Goal: Information Seeking & Learning: Get advice/opinions

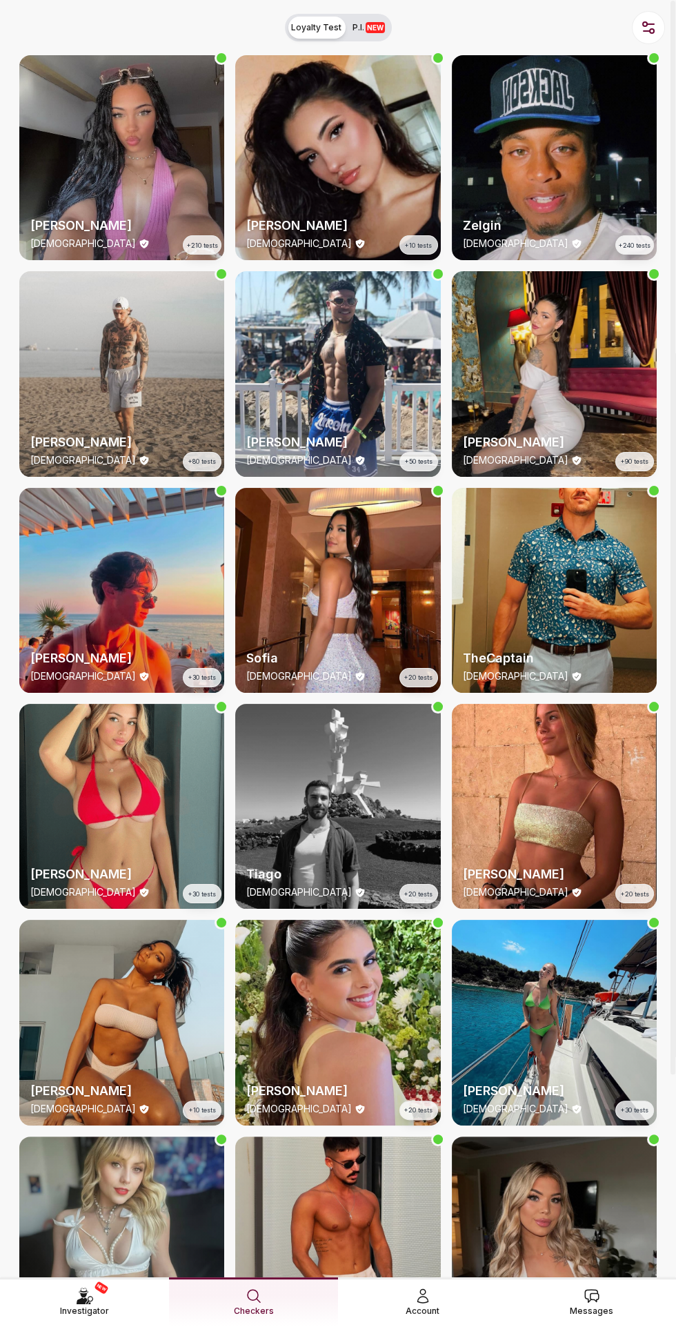
click at [618, 1228] on link "Messages" at bounding box center [591, 1301] width 169 height 49
click at [595, 1228] on icon at bounding box center [592, 1296] width 14 height 12
click at [598, 1228] on div "NEW Investigator Checkers Account Messages" at bounding box center [338, 1302] width 676 height 50
click at [599, 1228] on span "Messages" at bounding box center [591, 1311] width 43 height 14
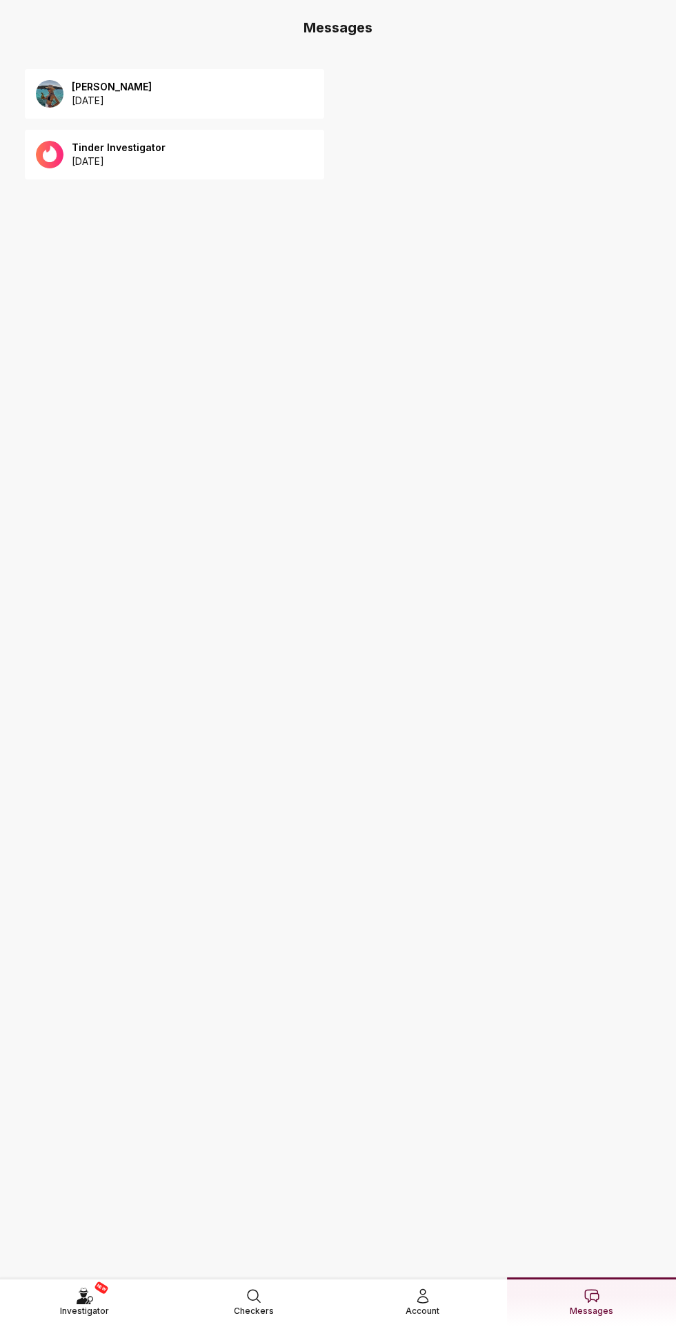
click at [63, 139] on div "Tinder Investigator 2025 August 13" at bounding box center [174, 155] width 299 height 50
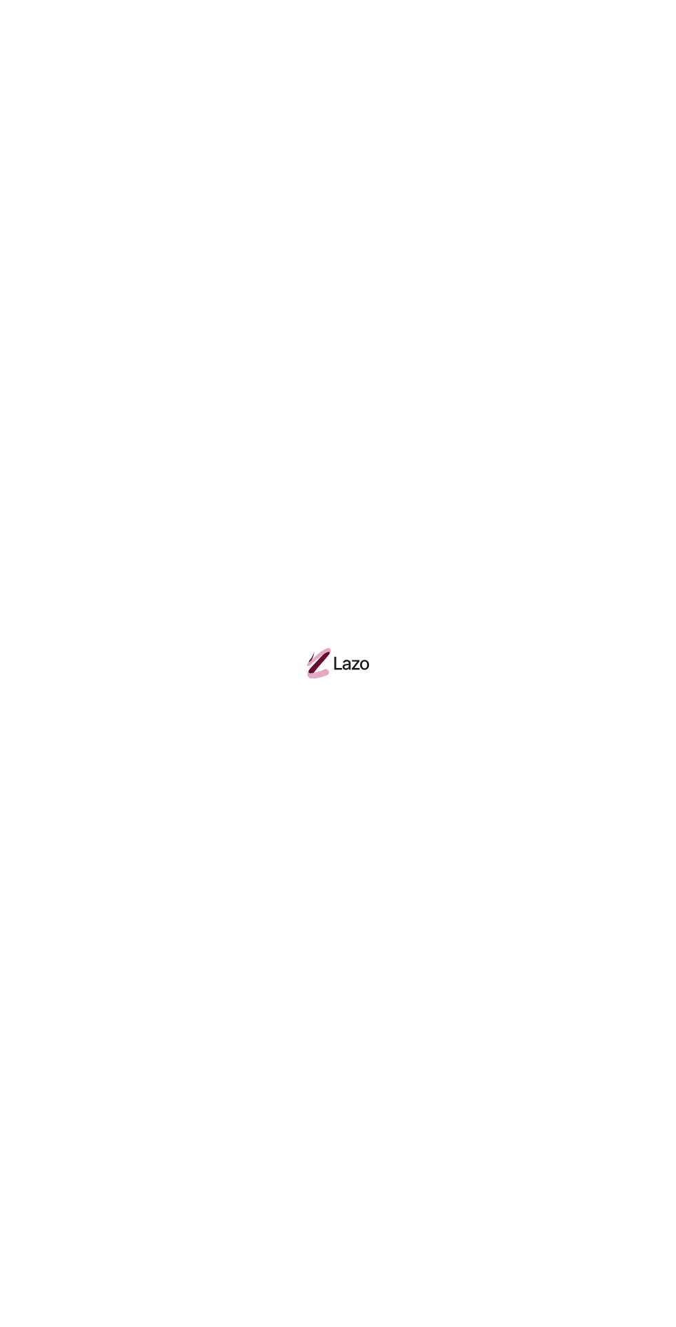
click at [113, 152] on div at bounding box center [338, 663] width 676 height 1327
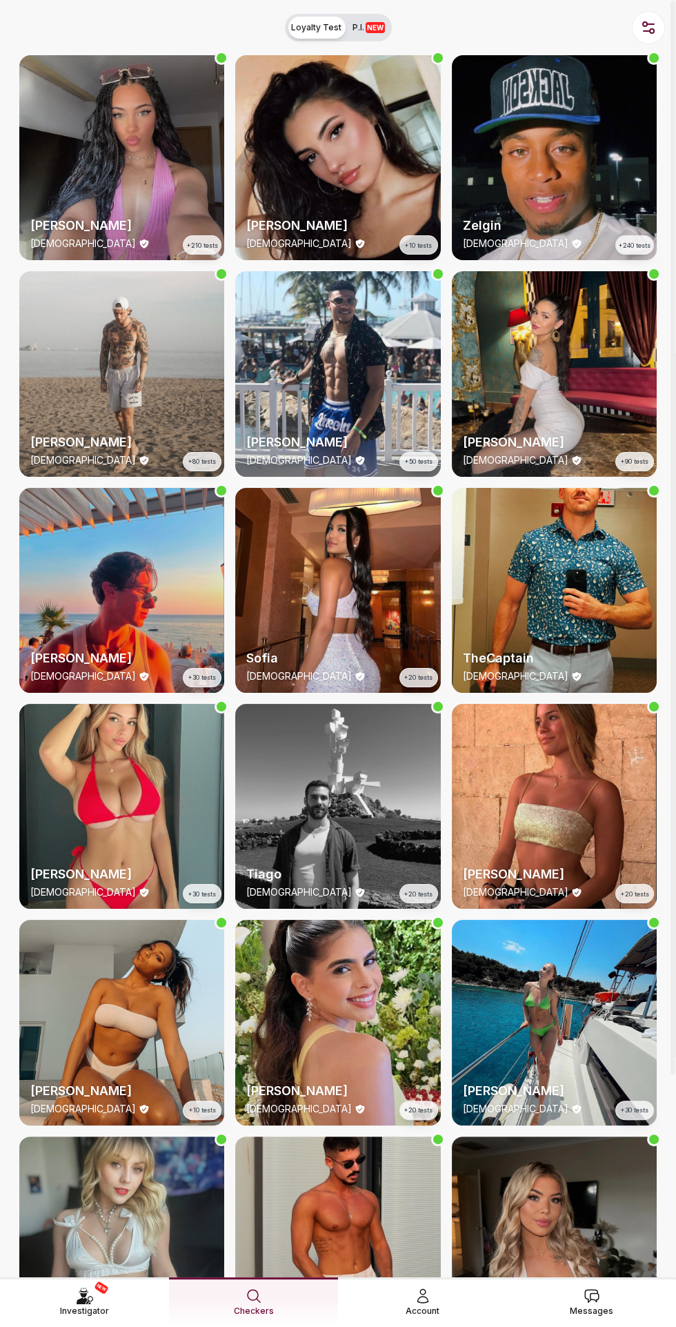
click at [73, 1304] on span "Investigator" at bounding box center [84, 1311] width 49 height 14
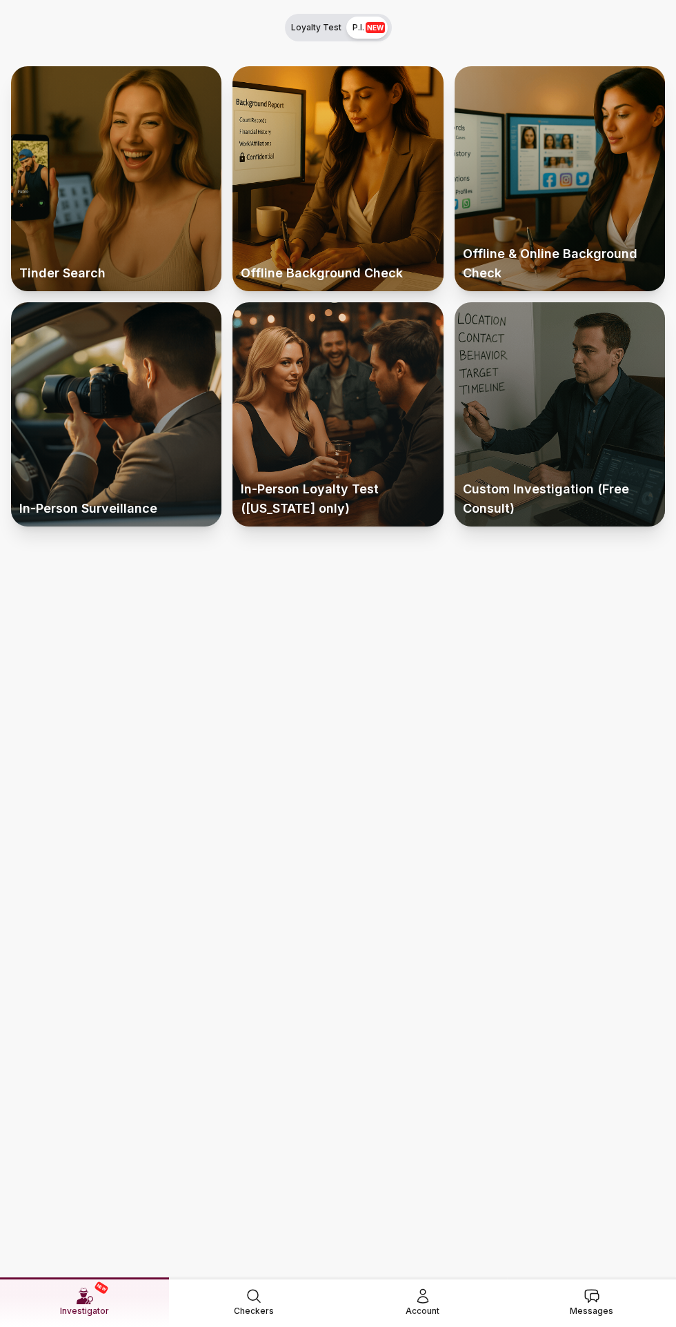
click at [588, 399] on div at bounding box center [560, 414] width 210 height 225
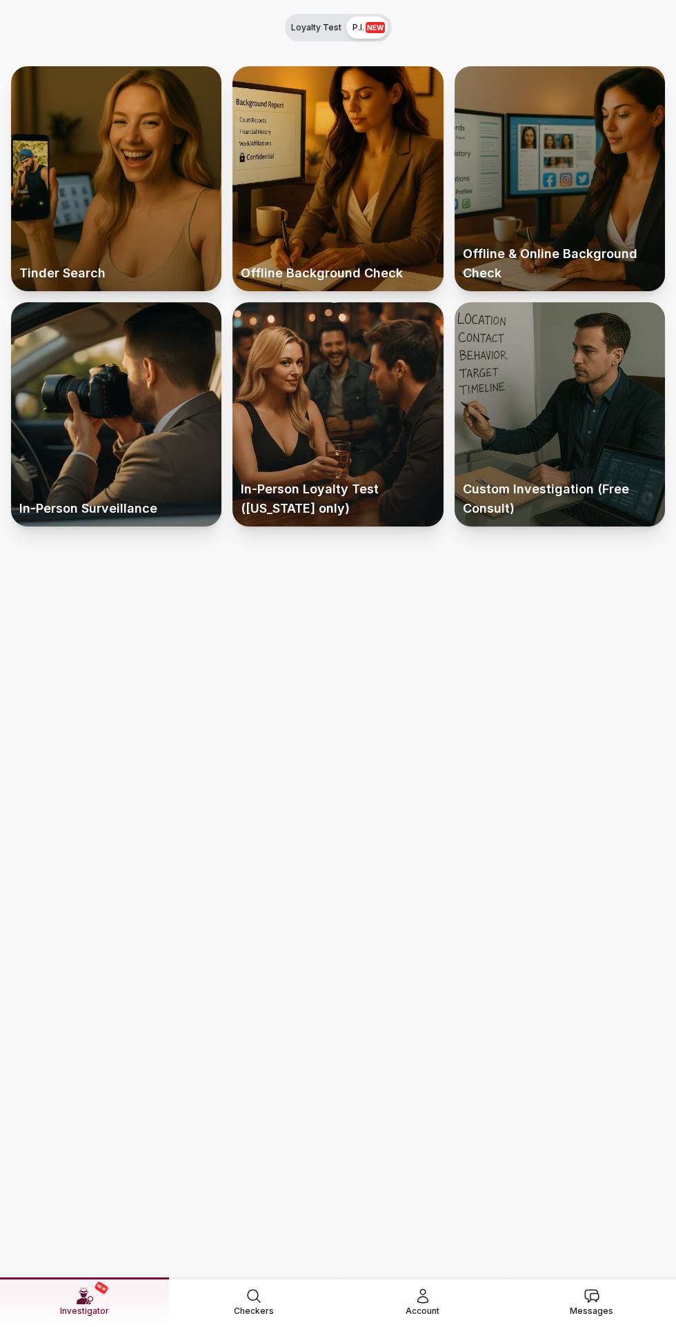
click at [598, 181] on div at bounding box center [560, 178] width 210 height 225
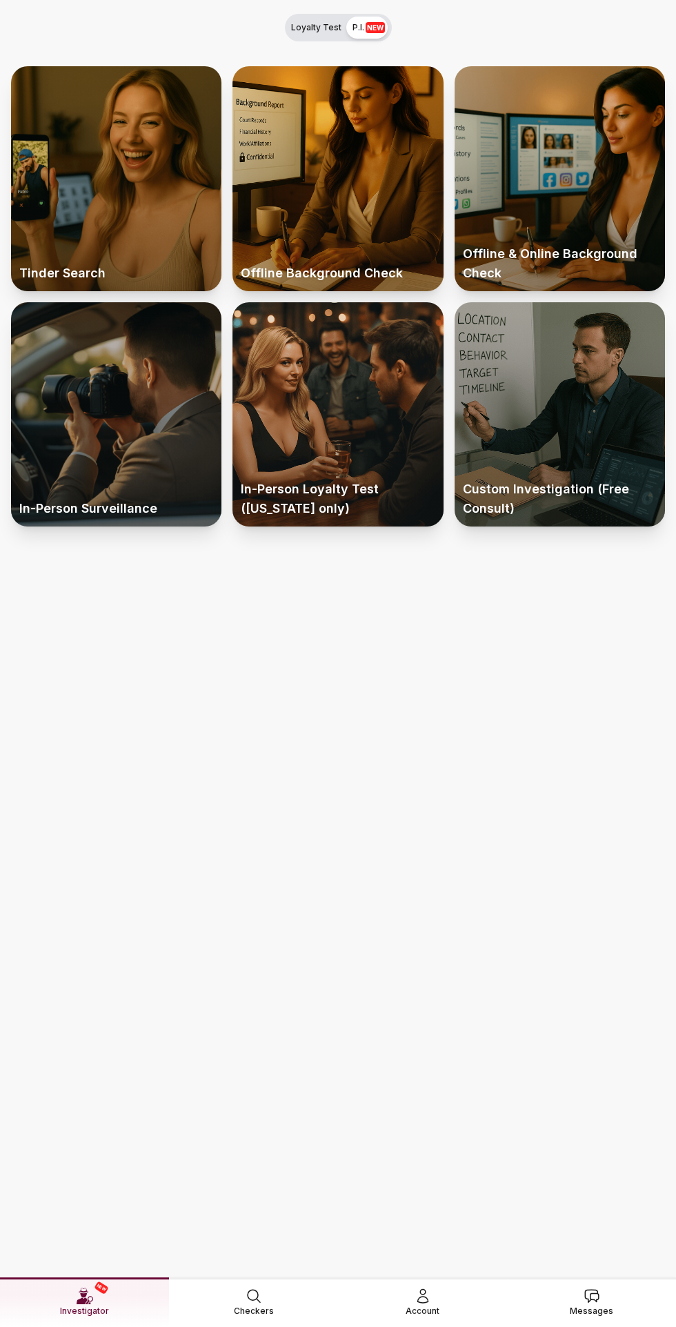
click at [66, 462] on div at bounding box center [116, 414] width 210 height 225
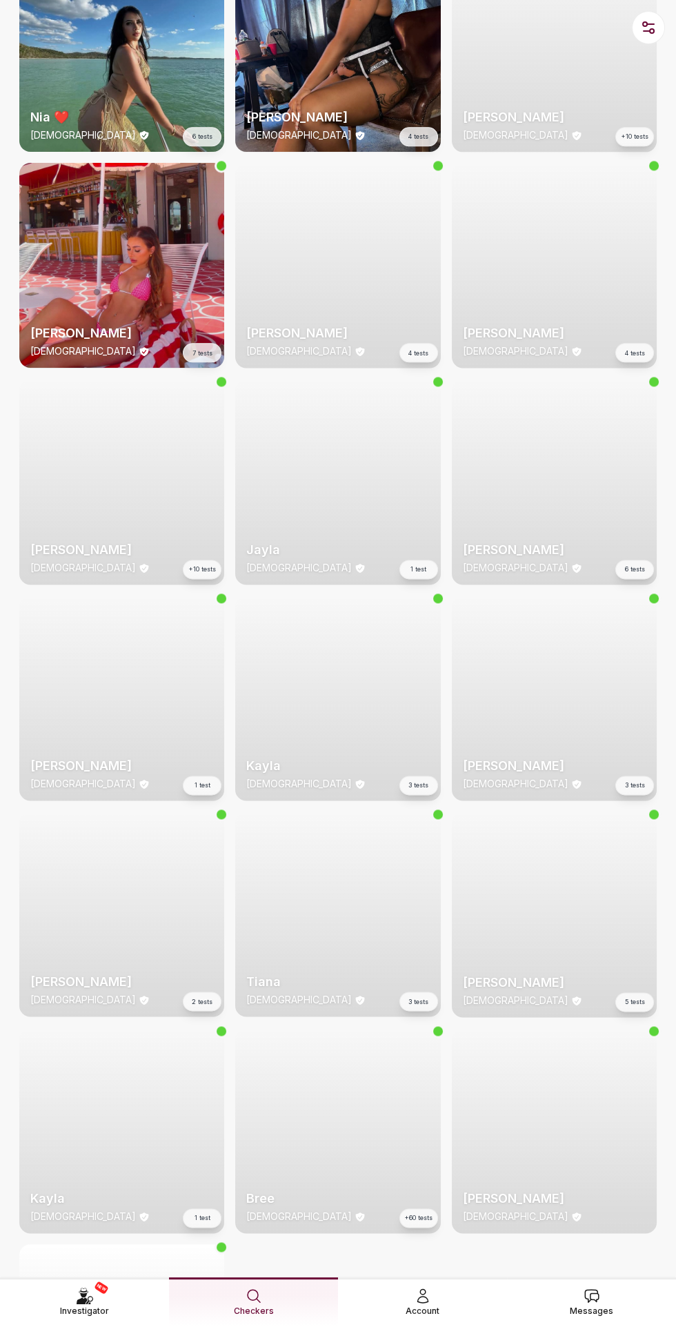
scroll to position [2691, 0]
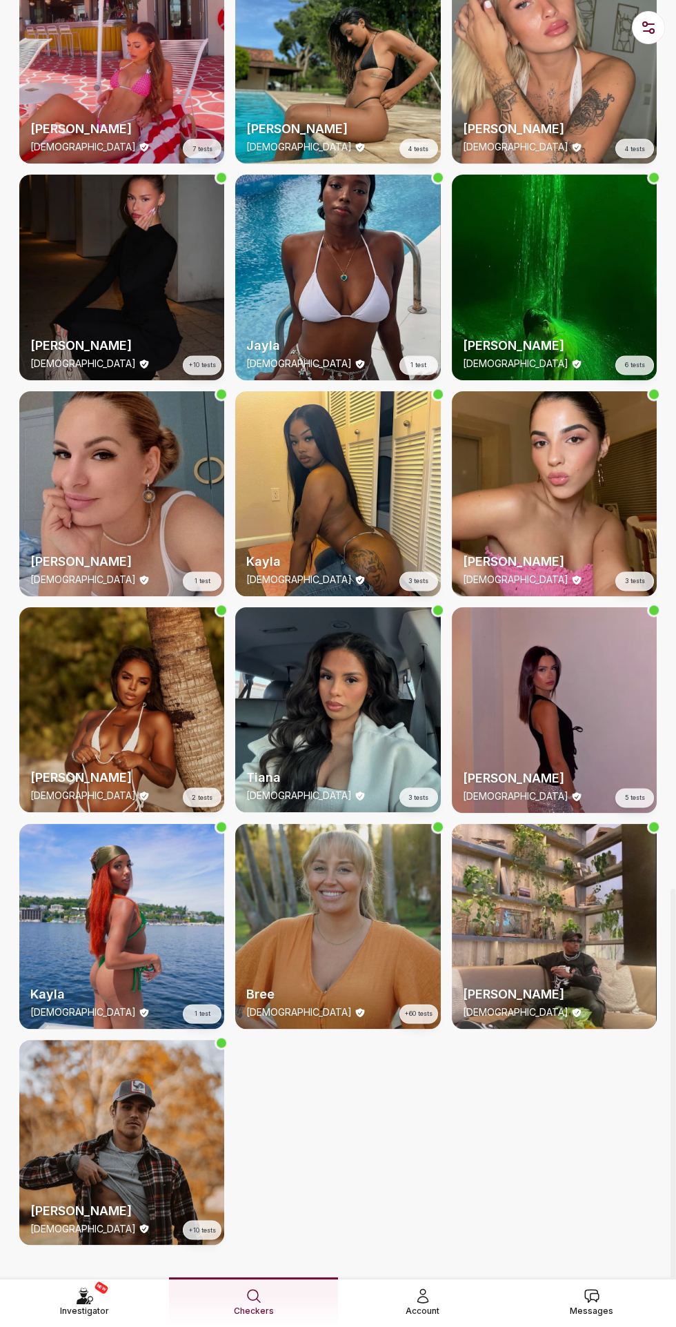
click at [345, 938] on div "Bree 31 y/o +60 tests" at bounding box center [337, 926] width 205 height 205
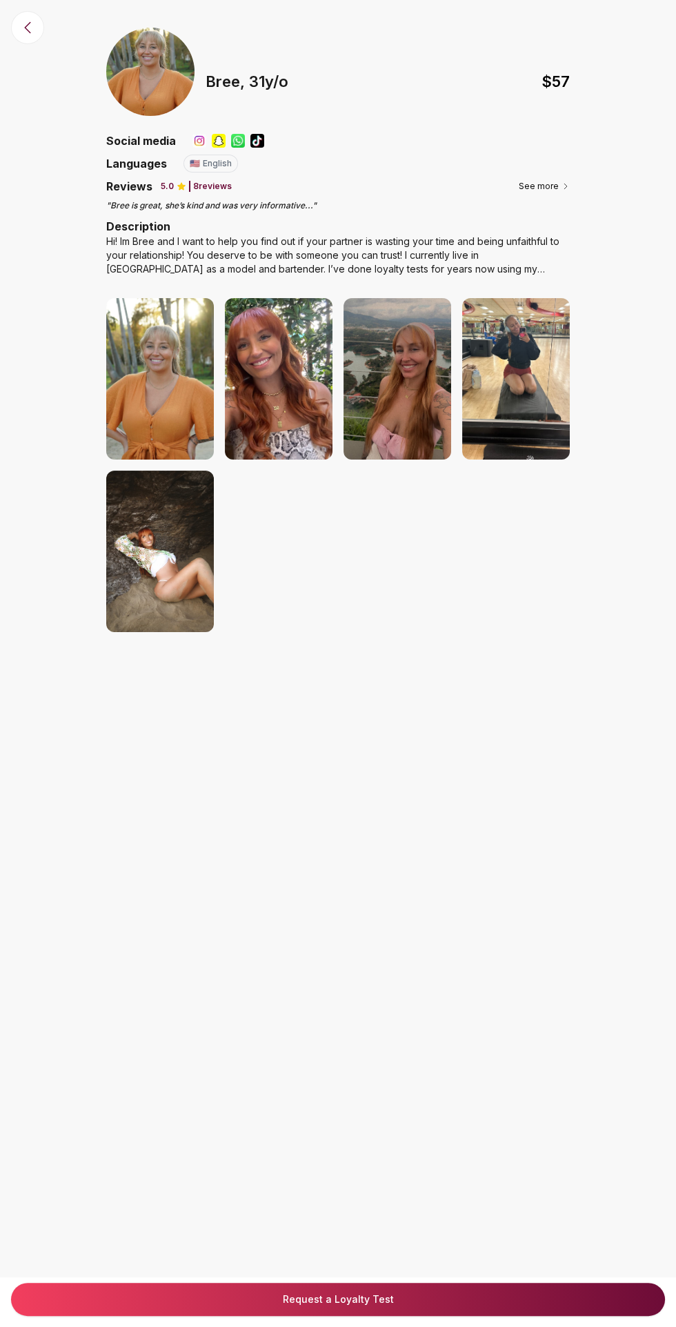
click at [210, 269] on div "Hi! Im Bree and I want to help you find out if your partner is wasting your tim…" at bounding box center [338, 255] width 464 height 41
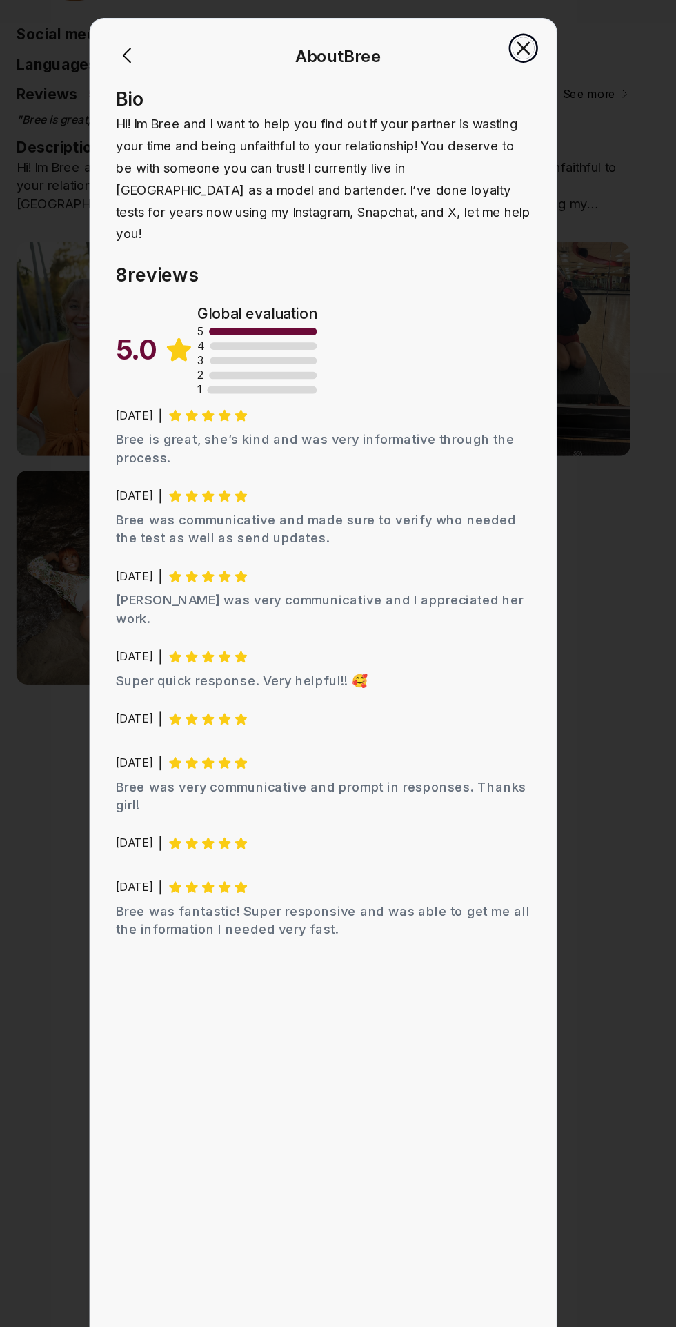
click at [490, 149] on icon "button" at bounding box center [489, 151] width 17 height 17
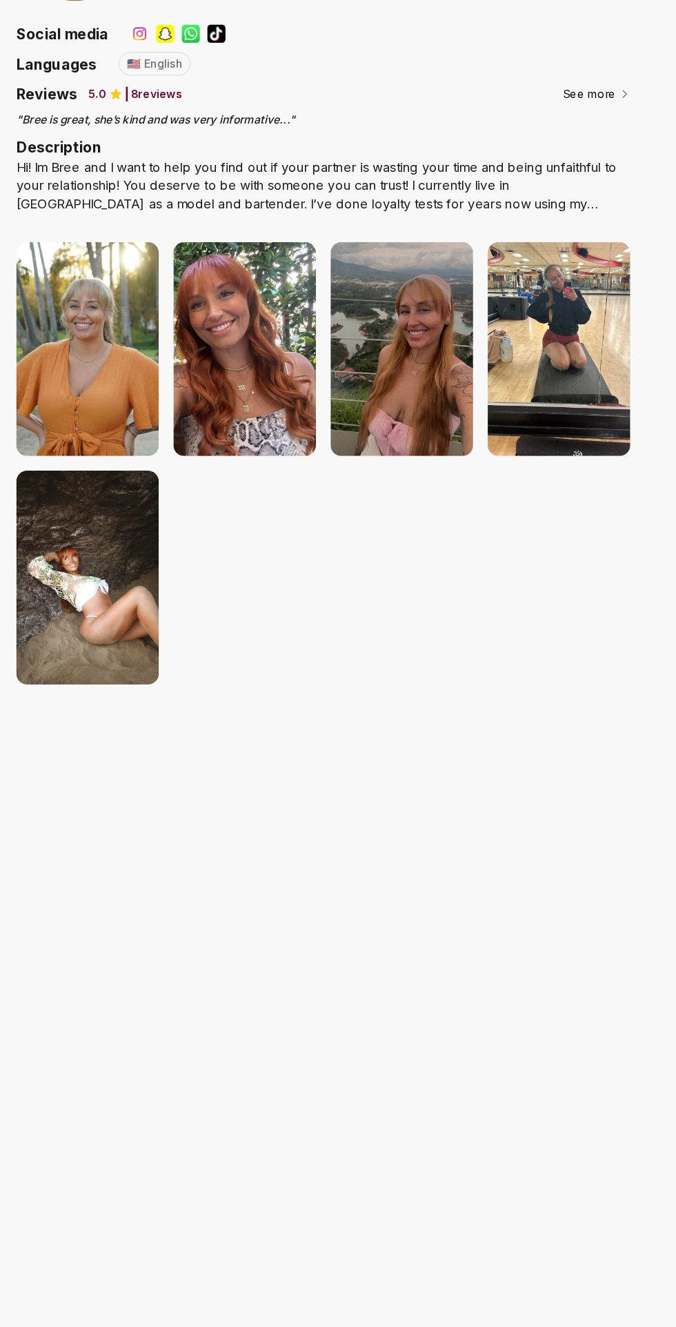
click at [513, 247] on div "Hi! Im Bree and I want to help you find out if your partner is wasting your tim…" at bounding box center [338, 255] width 464 height 41
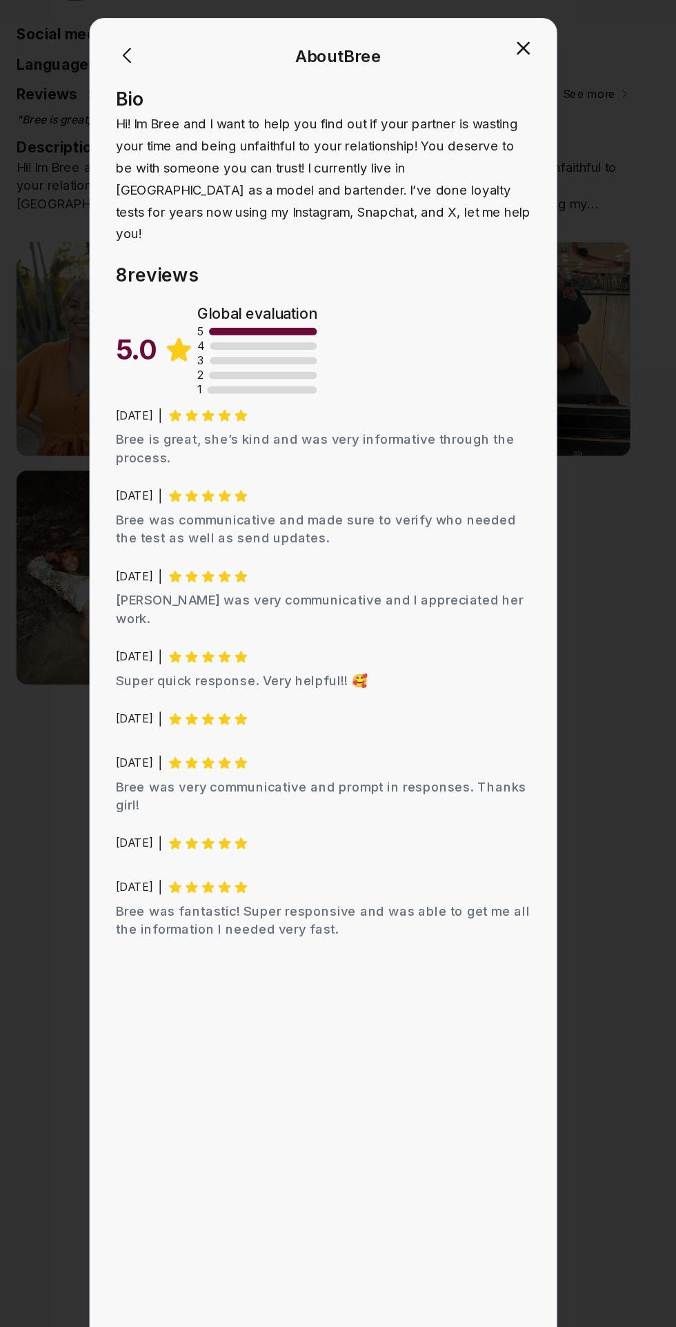
click at [489, 151] on icon "button" at bounding box center [489, 151] width 8 height 8
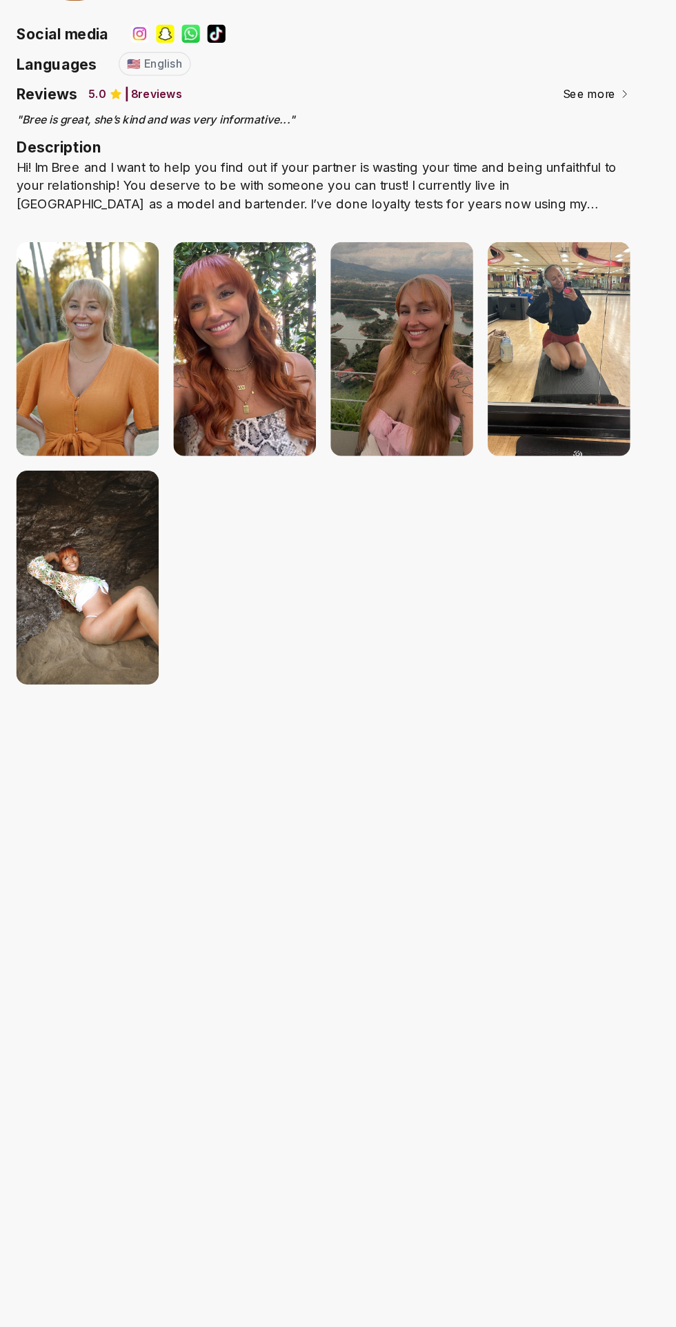
click at [177, 417] on img at bounding box center [160, 378] width 108 height 161
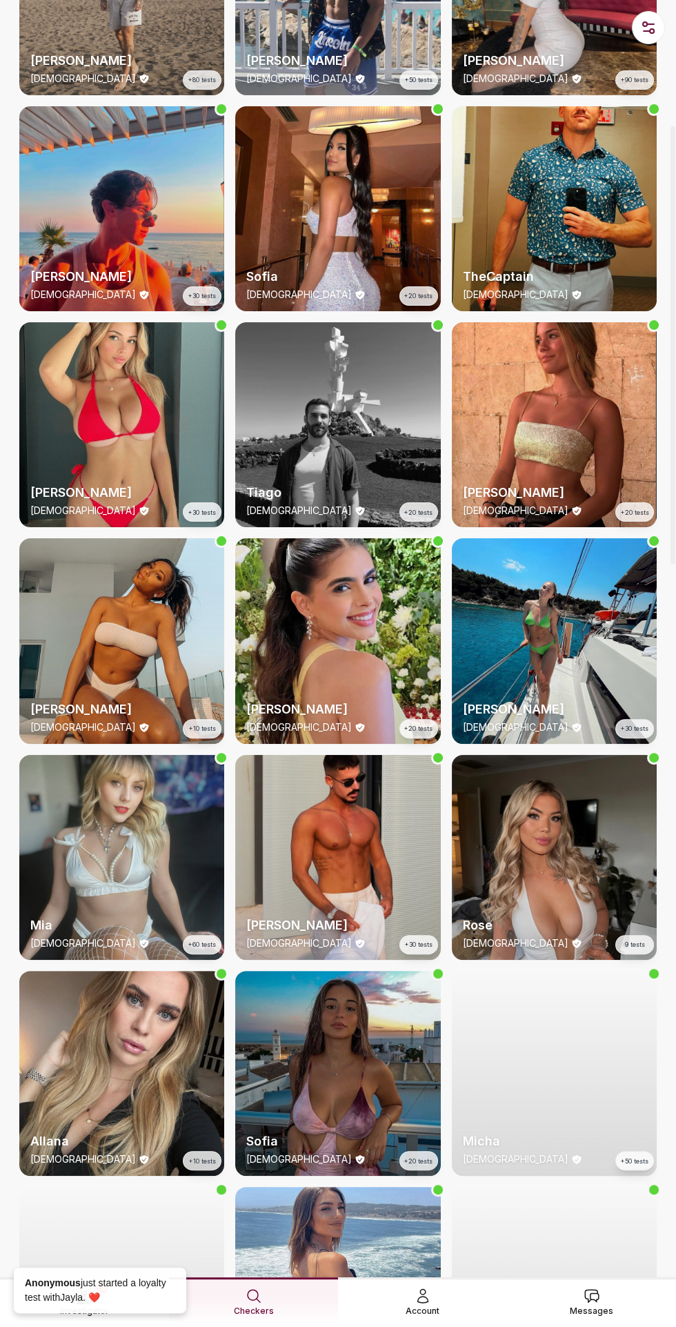
scroll to position [380, 0]
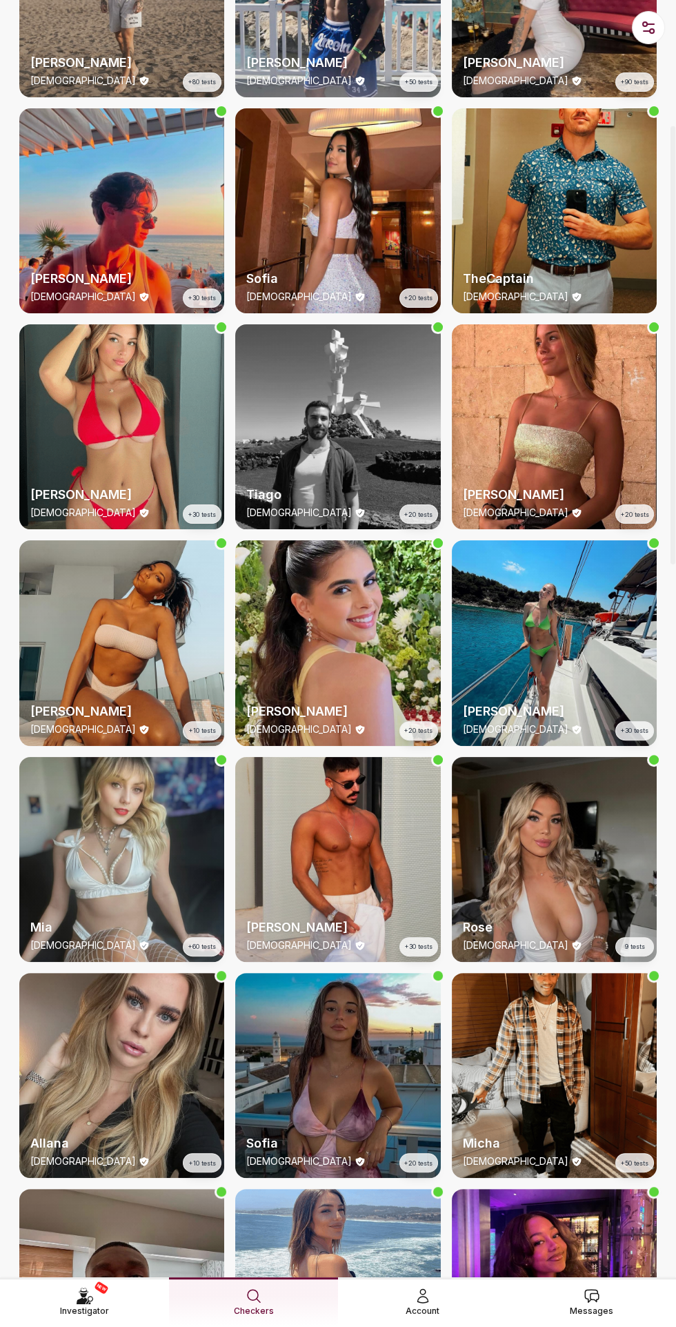
click at [73, 1060] on div "Allana 27 y/o +10 tests" at bounding box center [121, 1075] width 205 height 205
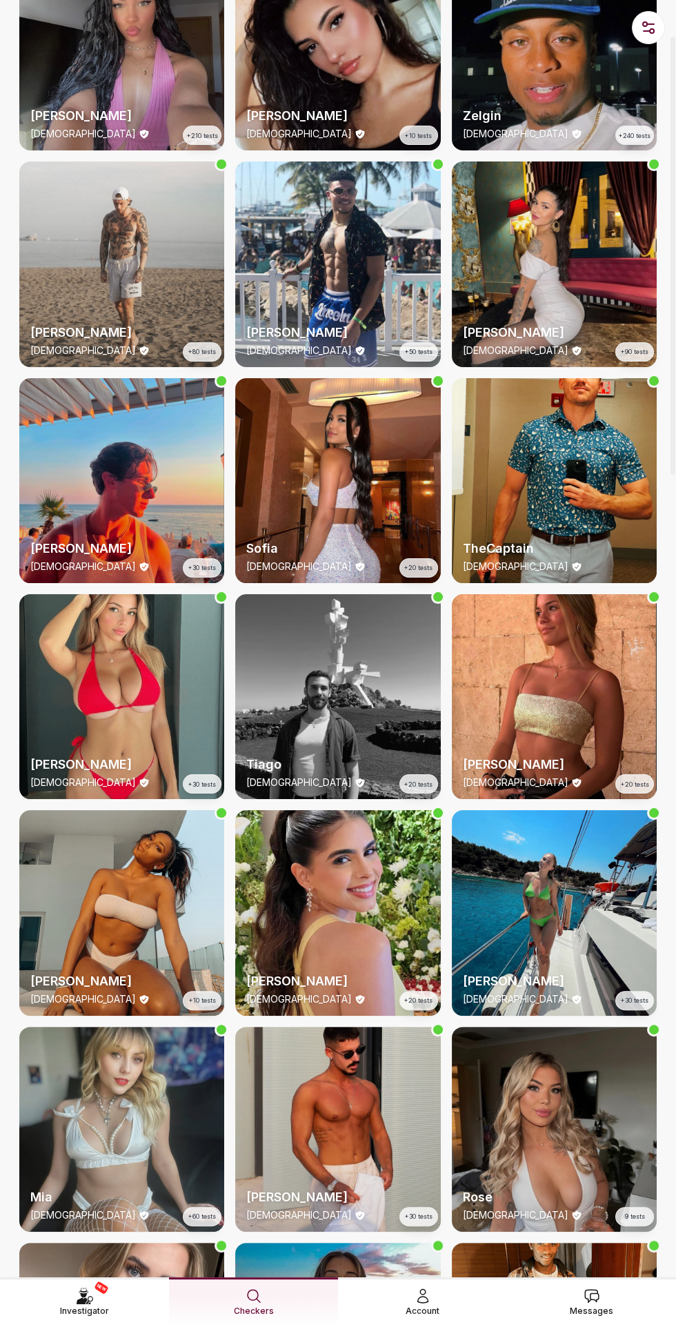
scroll to position [108, 0]
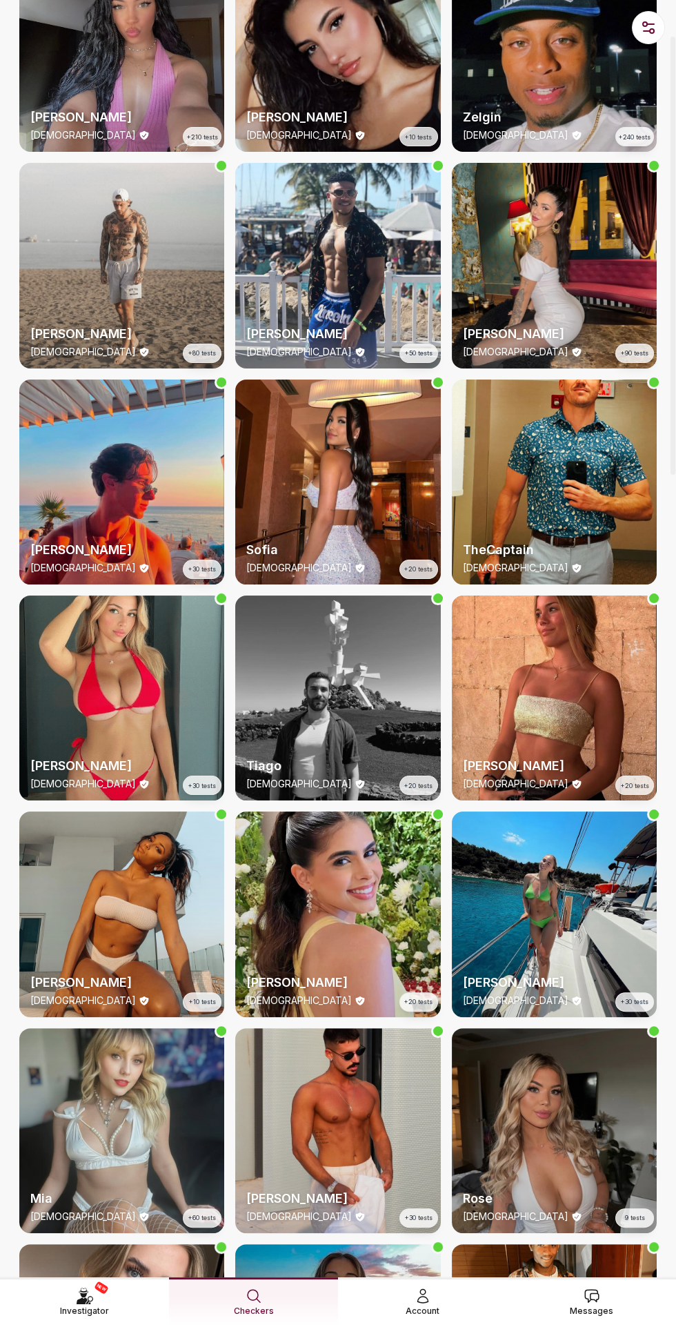
click at [565, 1105] on div "Rose 24 y/o 9 tests" at bounding box center [554, 1130] width 205 height 205
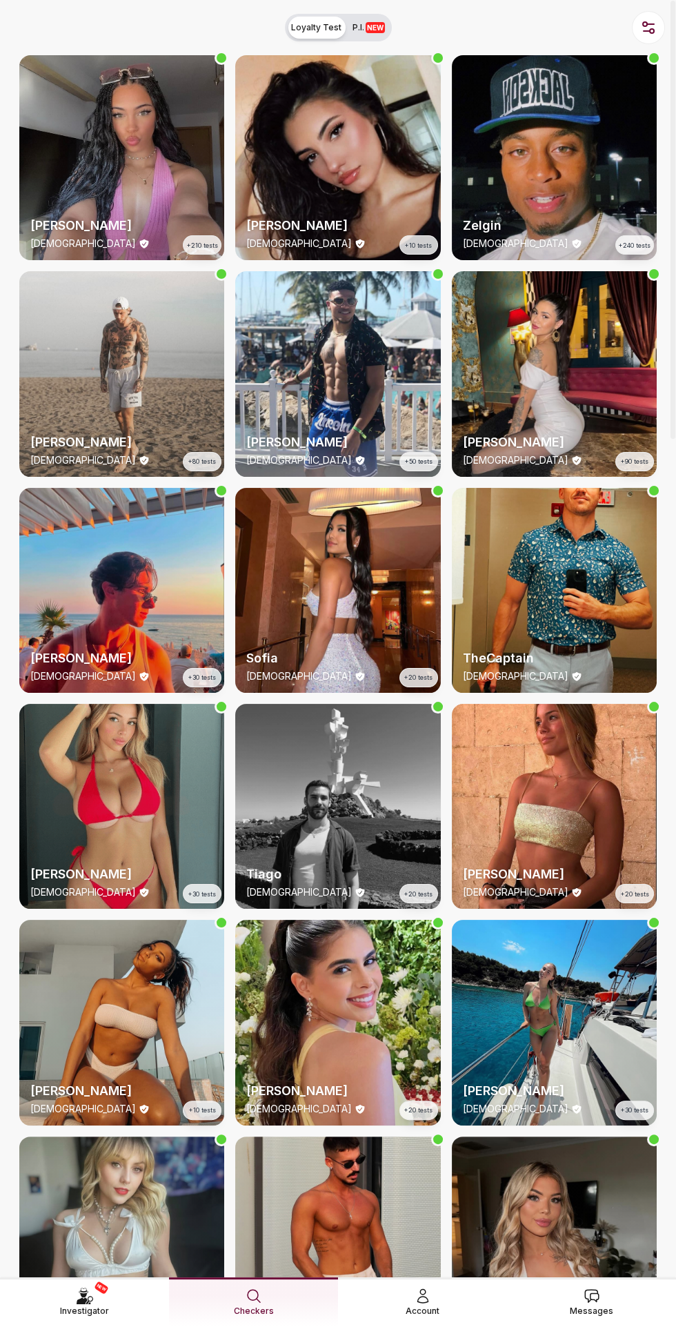
click at [101, 847] on div "Emily 23 y/o +30 tests" at bounding box center [121, 806] width 205 height 205
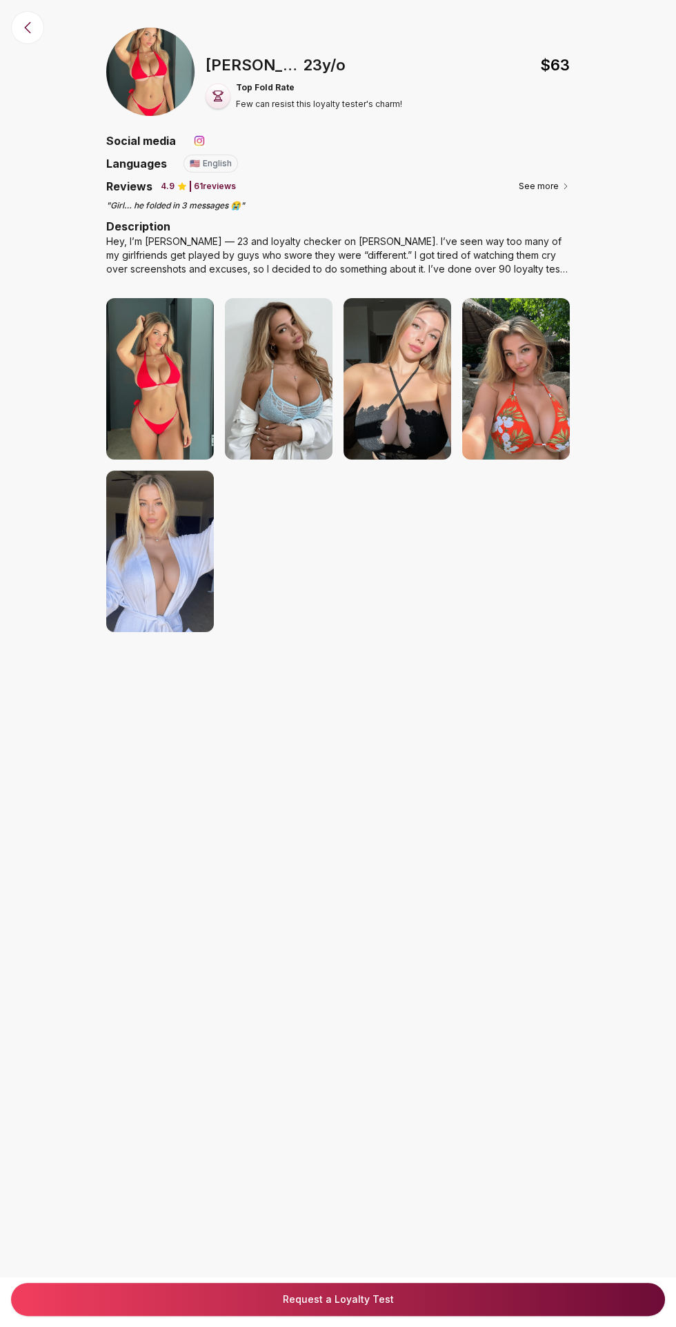
click at [145, 362] on img at bounding box center [160, 378] width 108 height 161
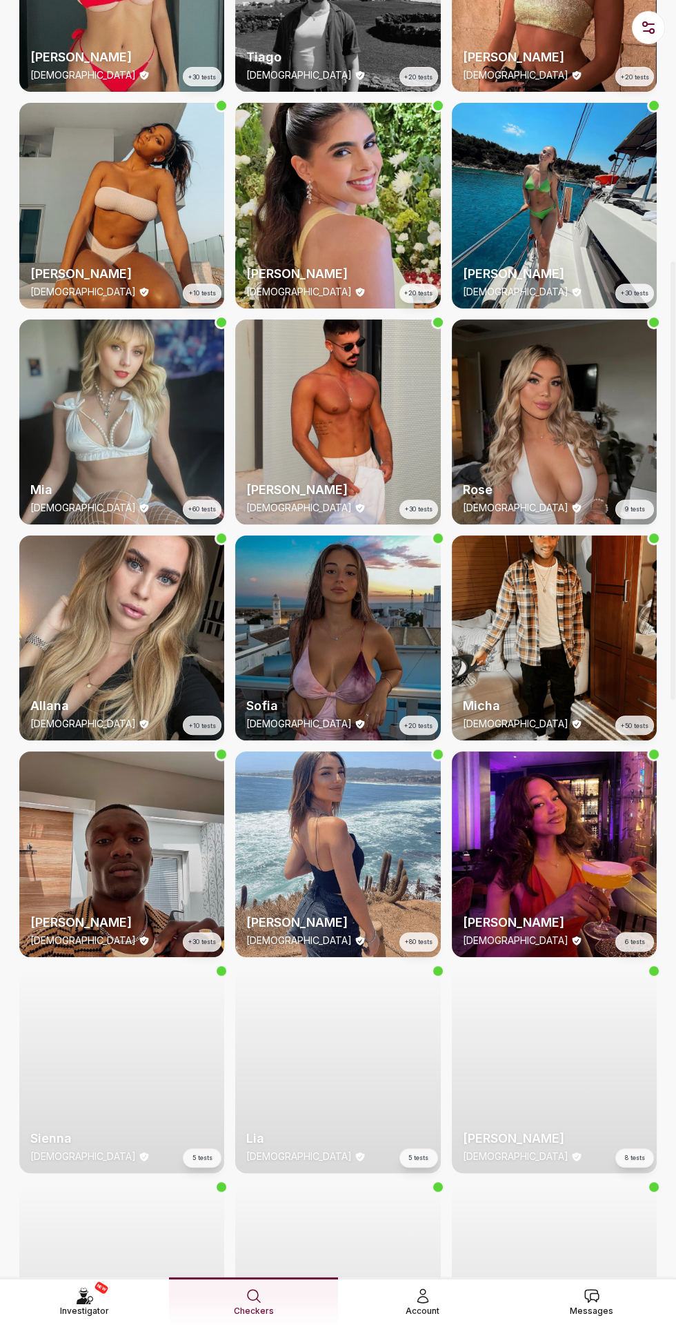
scroll to position [820, 0]
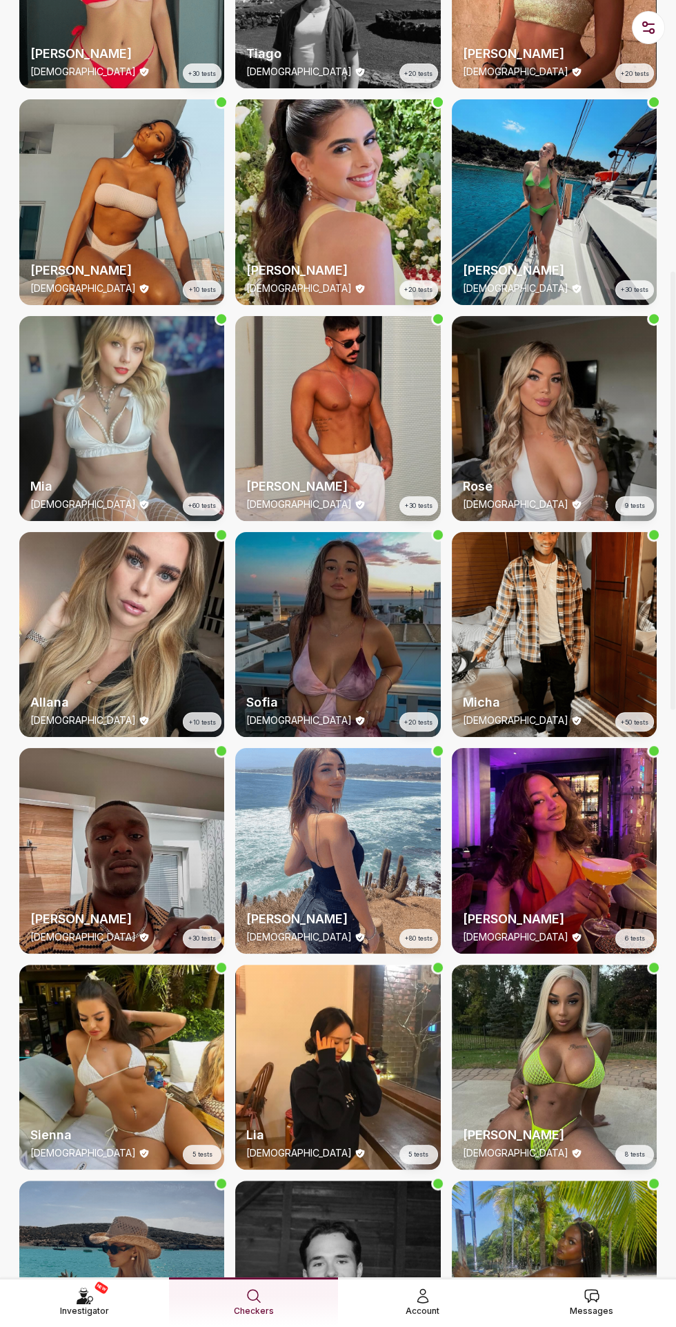
click at [347, 682] on div "Sofia 20 y/o +20 tests" at bounding box center [337, 709] width 205 height 55
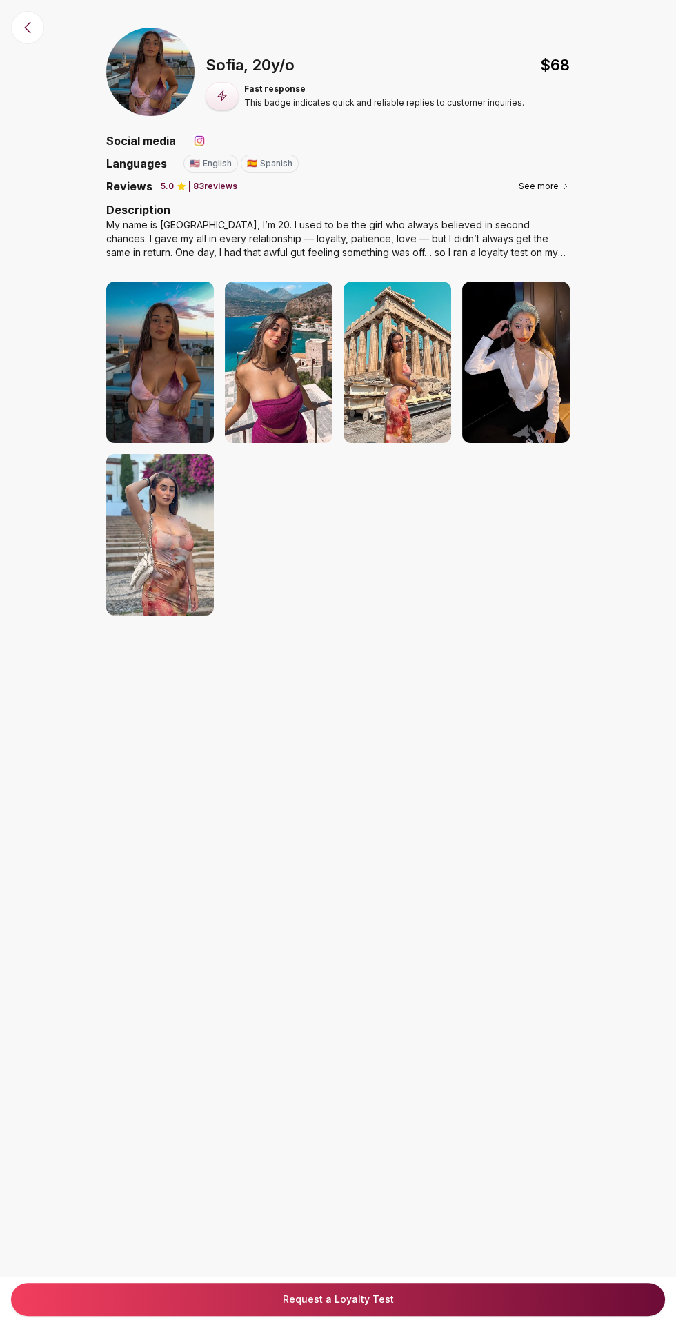
click at [134, 393] on img at bounding box center [160, 362] width 108 height 161
